Goal: Information Seeking & Learning: Learn about a topic

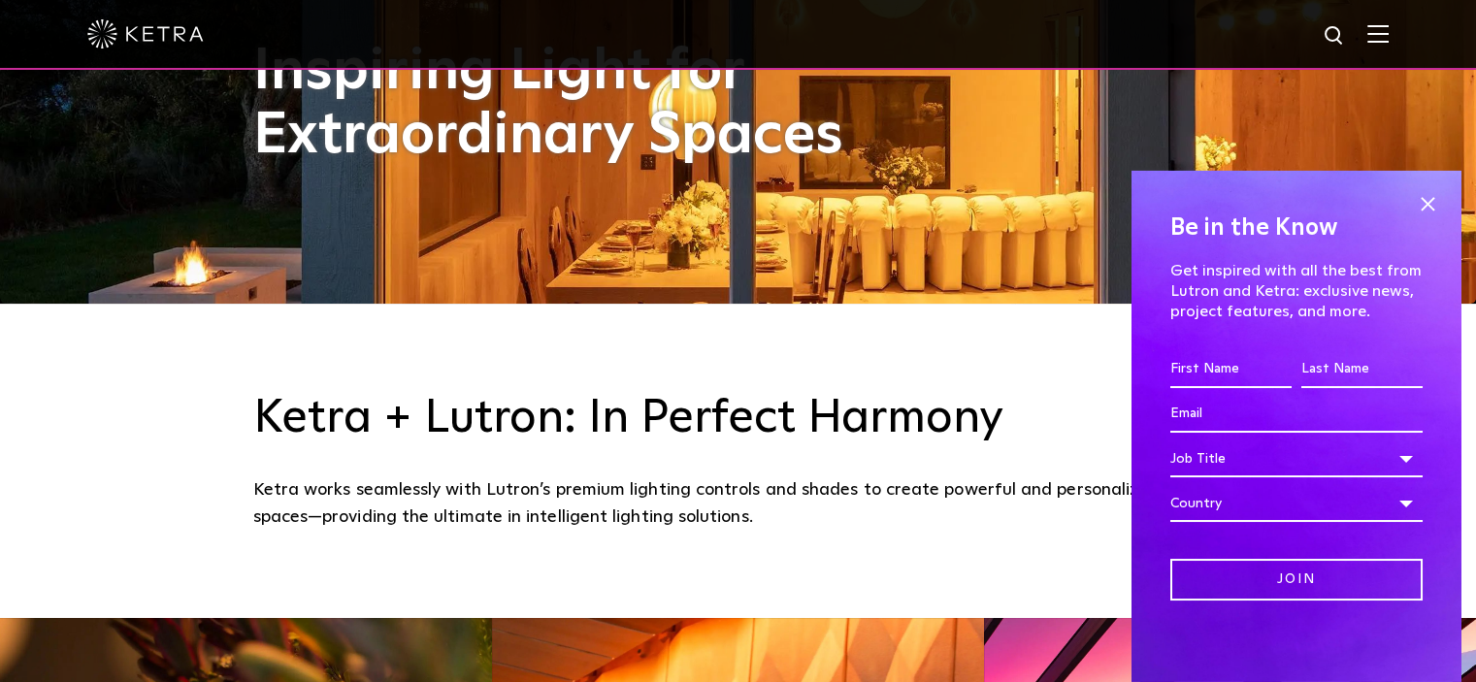
scroll to position [396, 0]
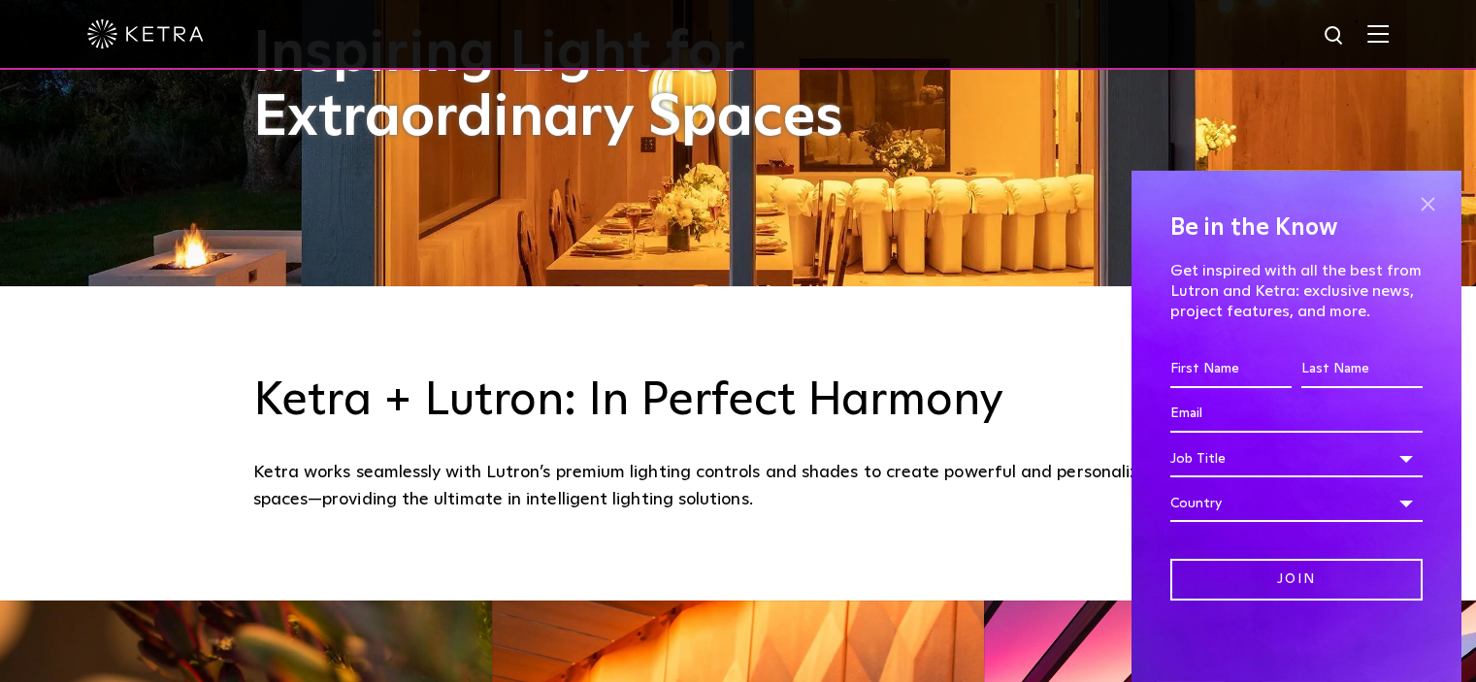
click at [1413, 207] on span at bounding box center [1427, 204] width 29 height 29
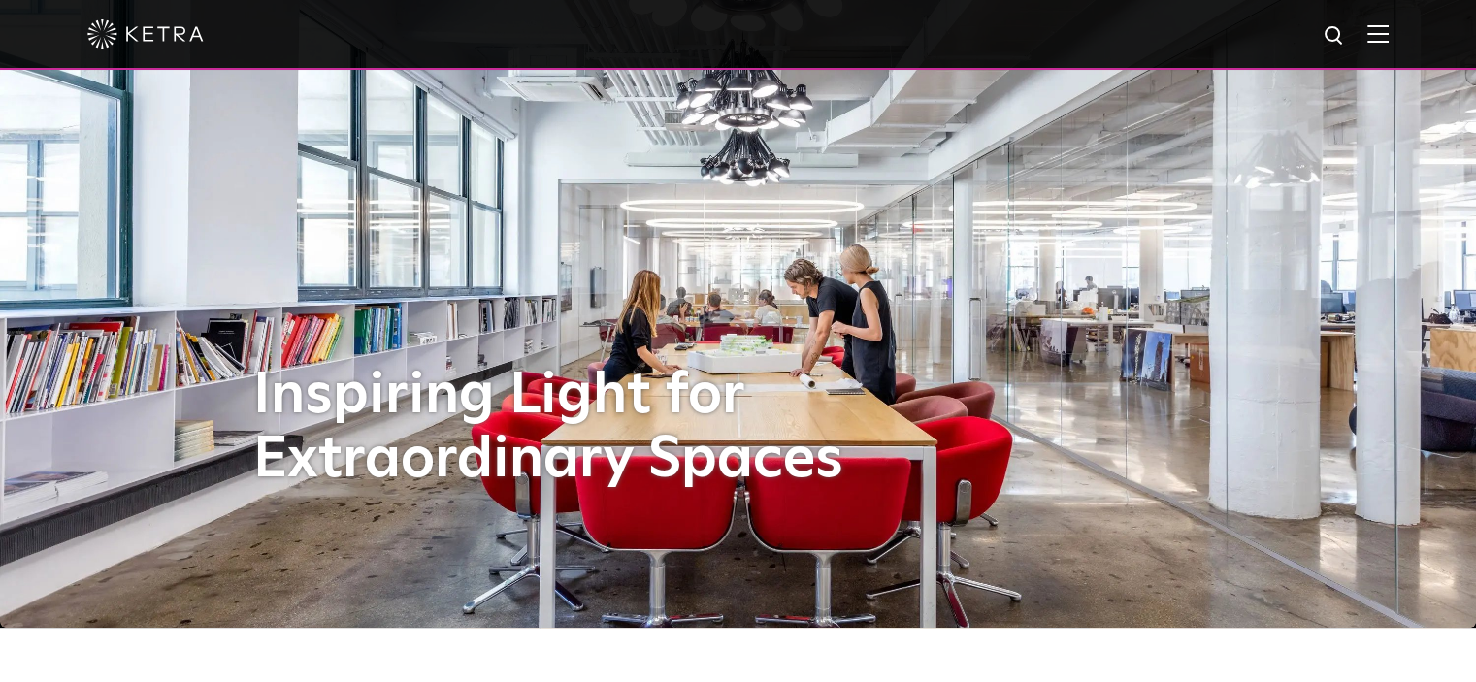
scroll to position [0, 0]
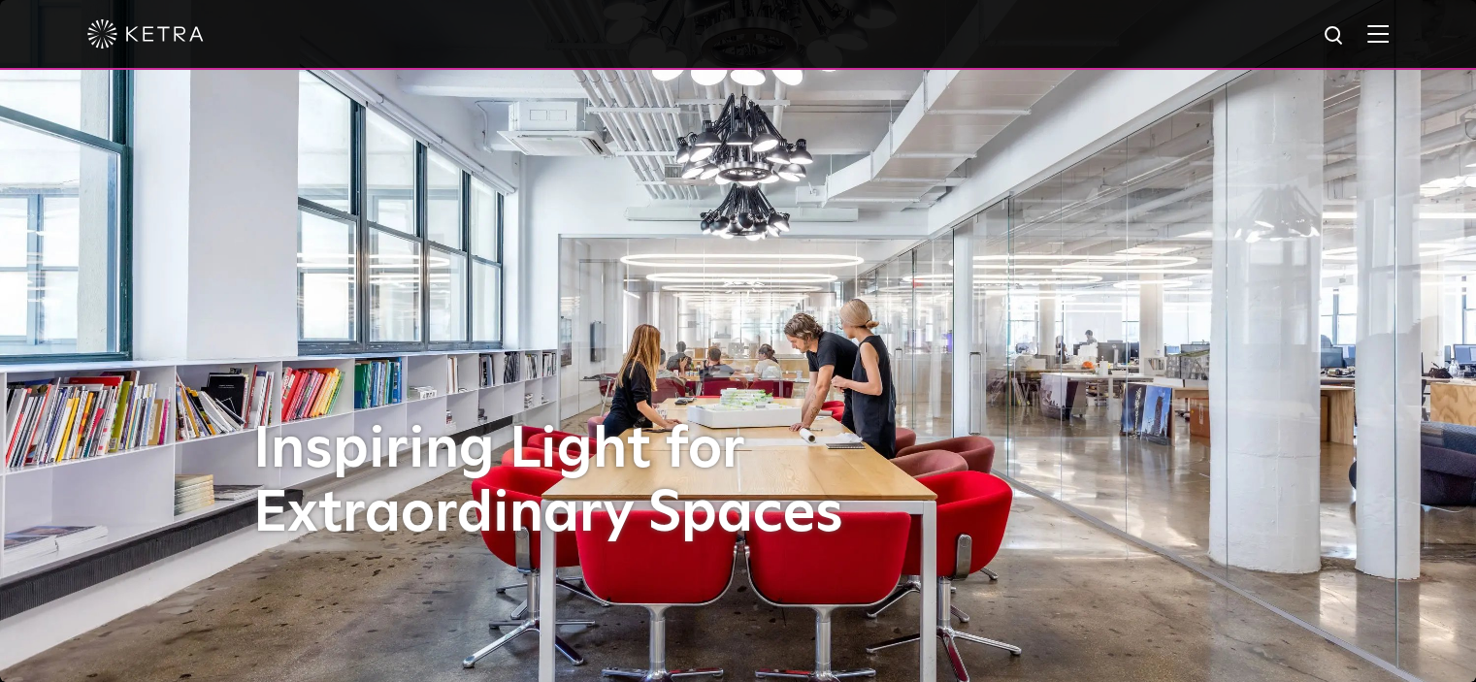
click at [1389, 36] on img at bounding box center [1377, 33] width 21 height 18
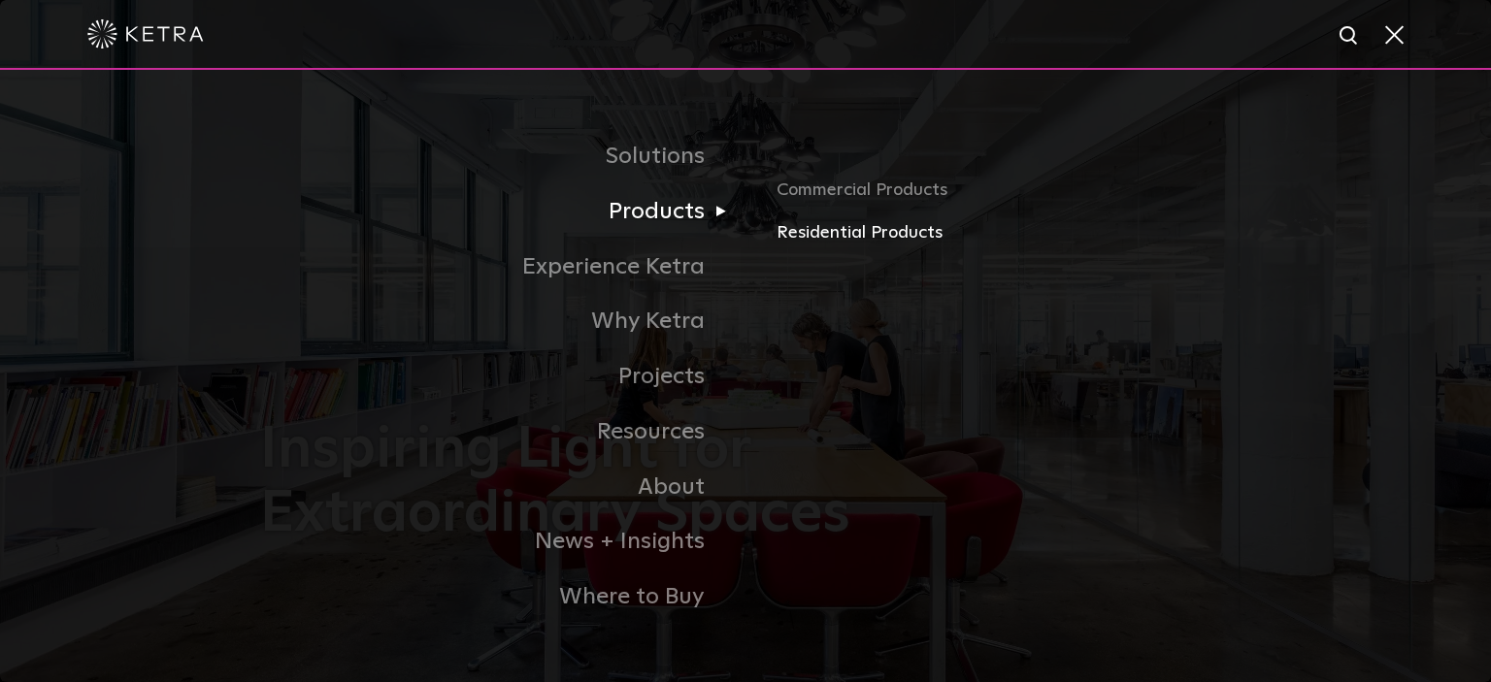
click at [823, 243] on link "Residential Products" at bounding box center [1003, 233] width 454 height 28
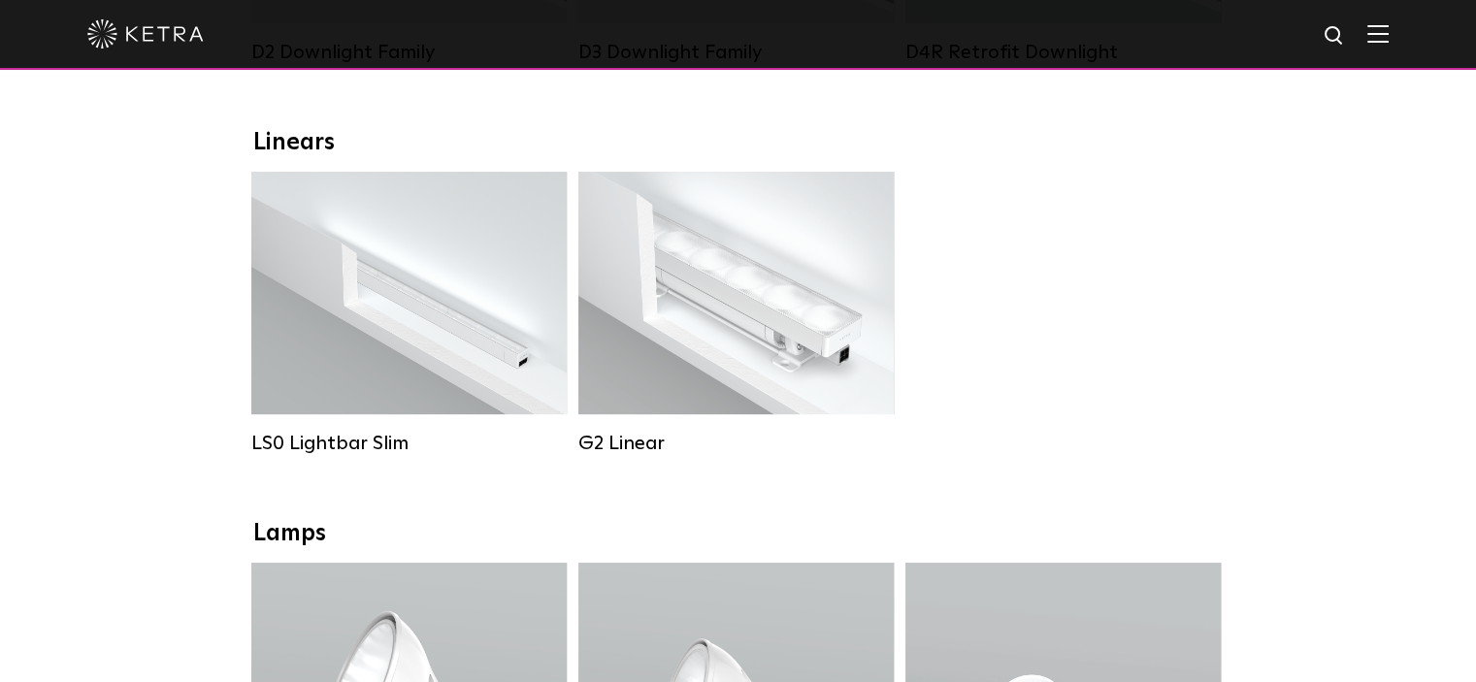
scroll to position [714, 0]
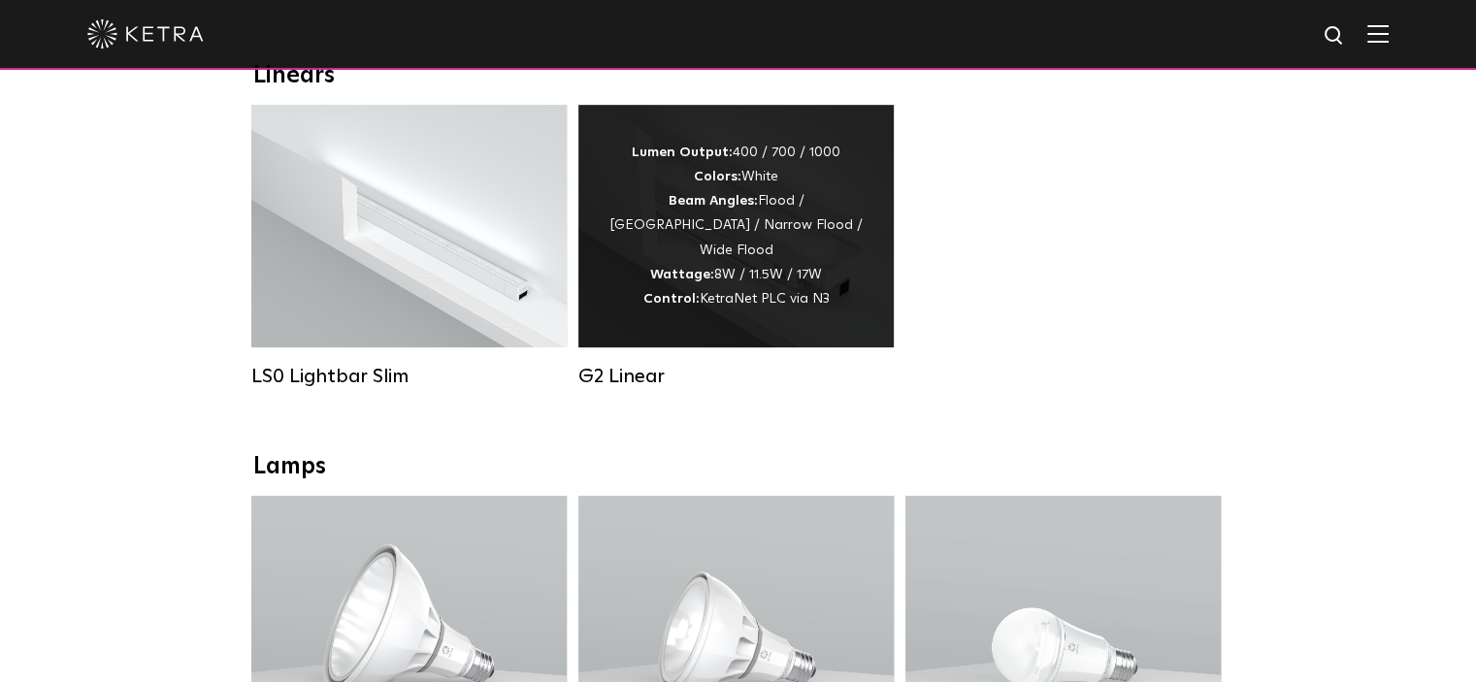
click at [714, 313] on div "Lumen Output: 400 / 700 / 1000 Colors: White Beam Angles: Flood / [GEOGRAPHIC_D…" at bounding box center [735, 226] width 315 height 243
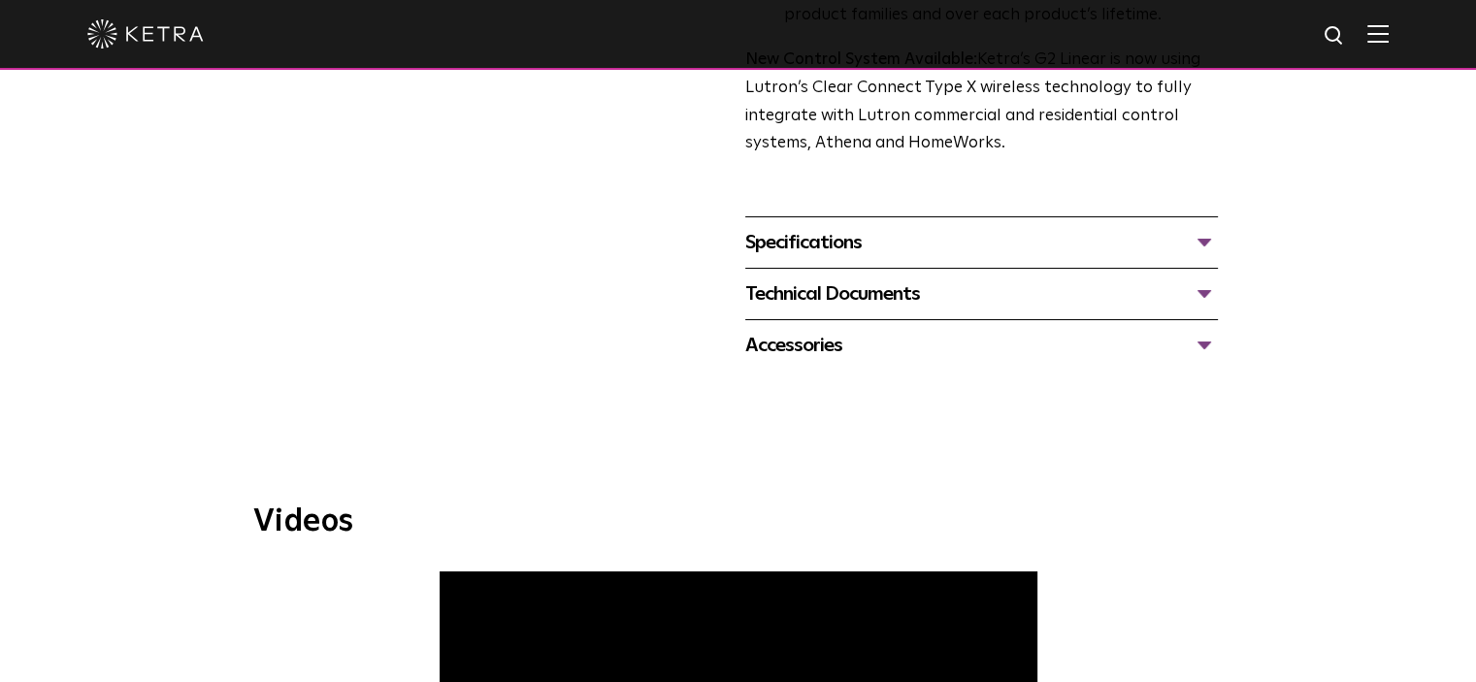
scroll to position [704, 0]
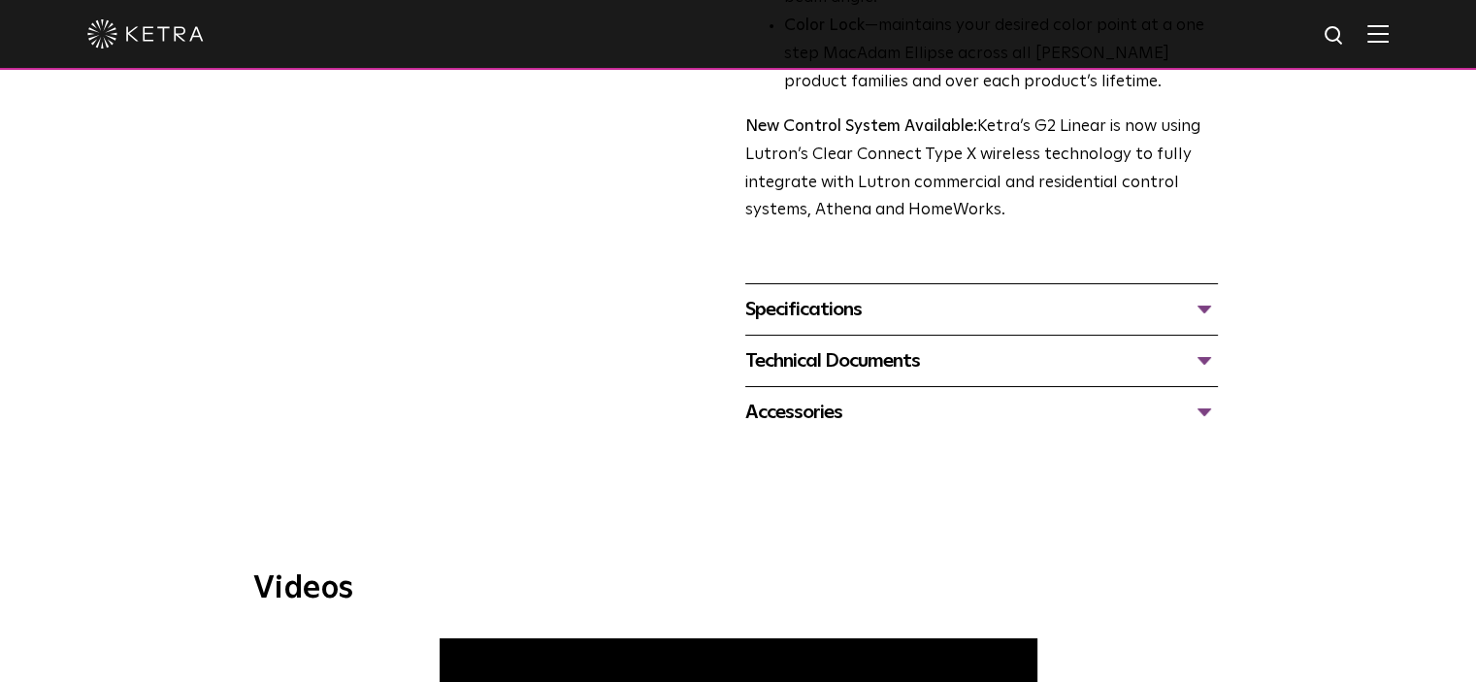
click at [1195, 311] on div "Specifications" at bounding box center [981, 309] width 473 height 31
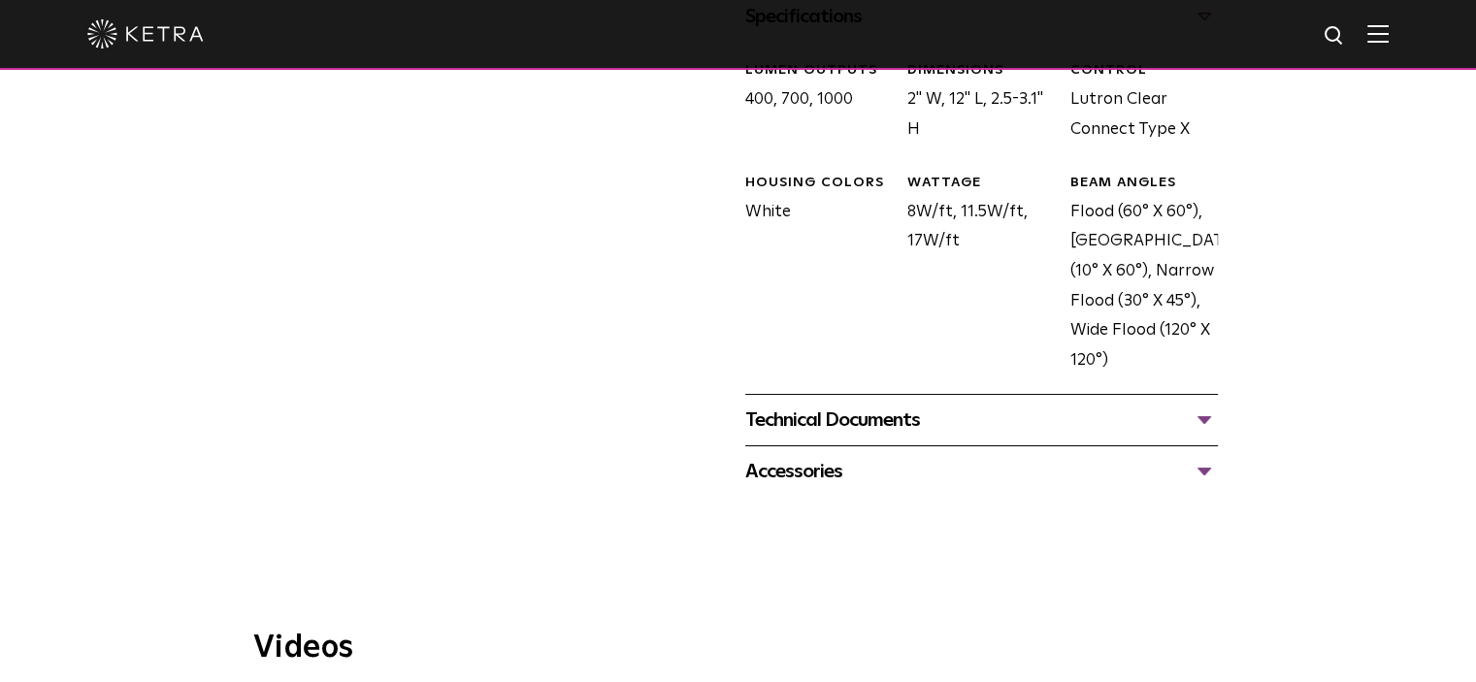
scroll to position [1009, 0]
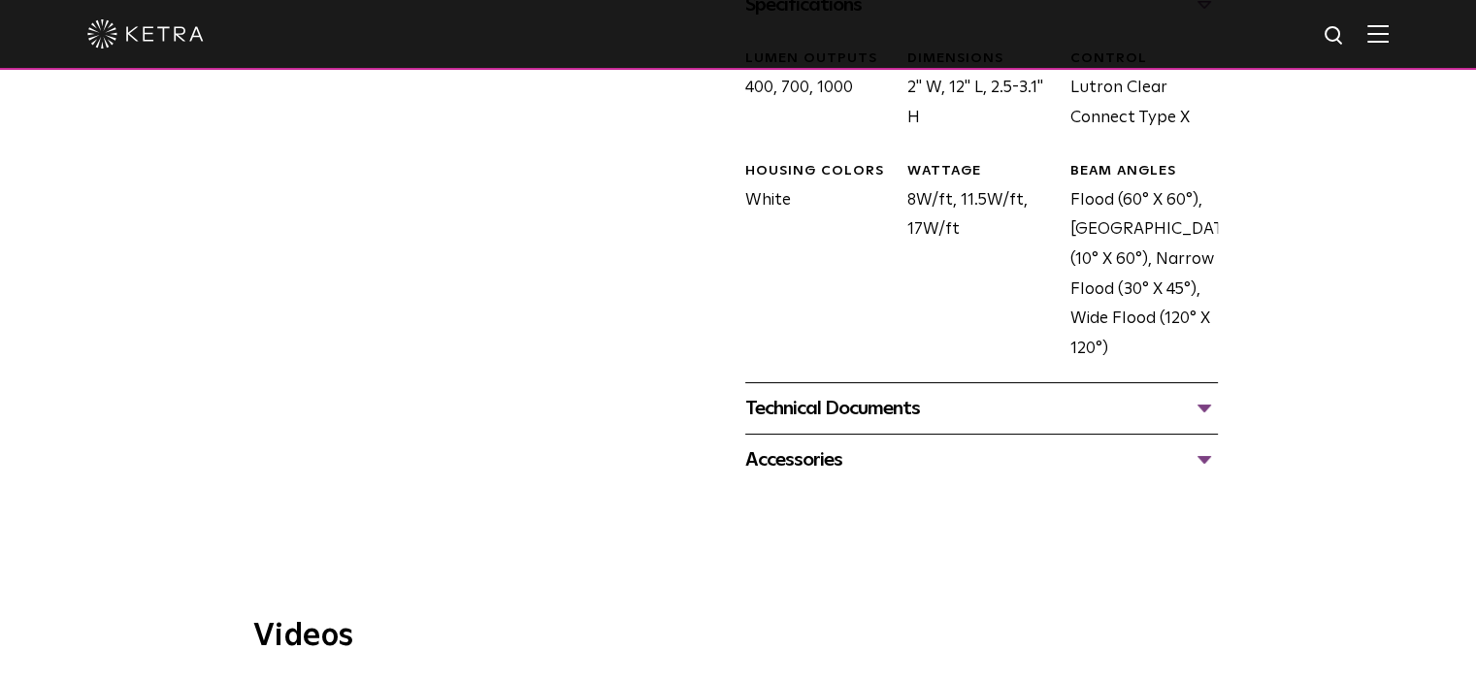
click at [1203, 410] on div "Technical Documents" at bounding box center [981, 408] width 473 height 31
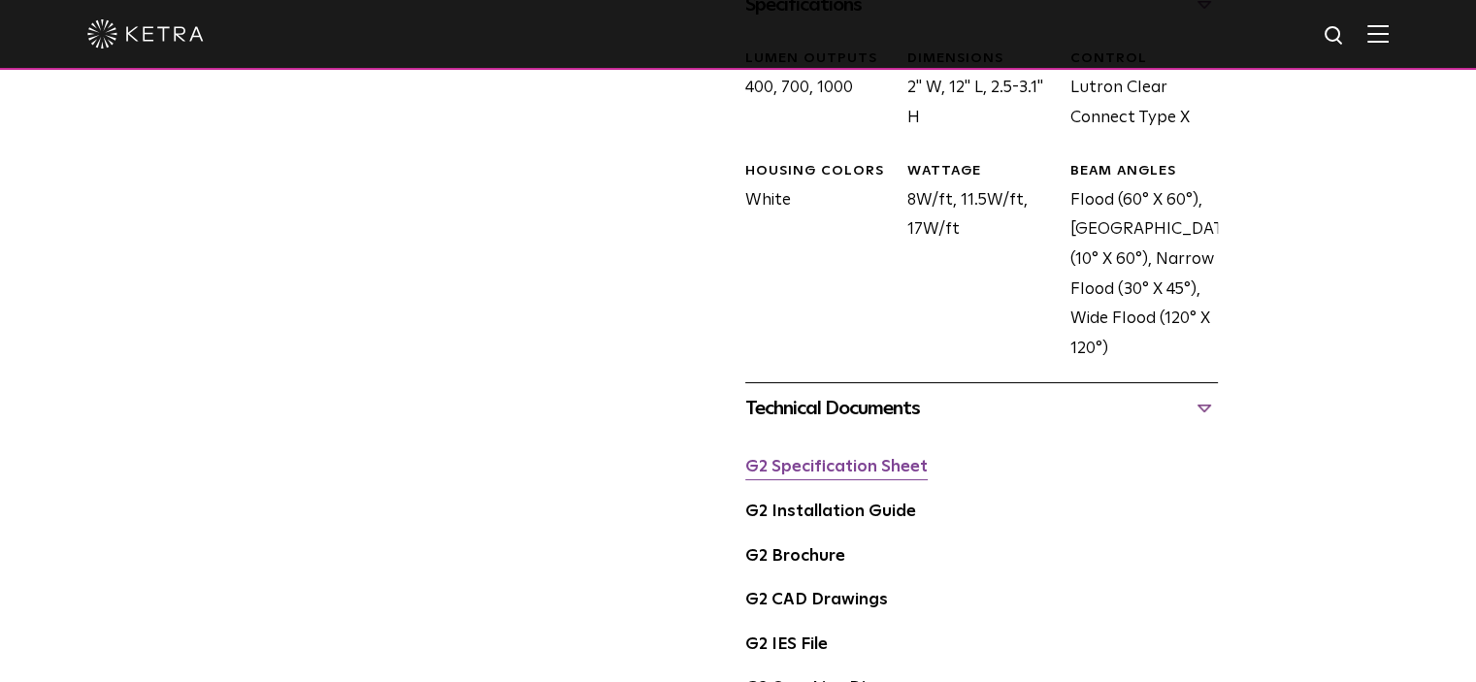
click at [879, 469] on link "G2 Specification Sheet" at bounding box center [836, 467] width 182 height 16
